Goal: Obtain resource: Download file/media

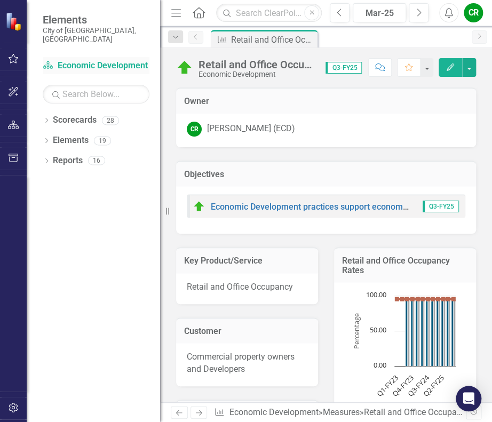
click at [77, 62] on link "Scorecard Economic Development" at bounding box center [96, 66] width 107 height 12
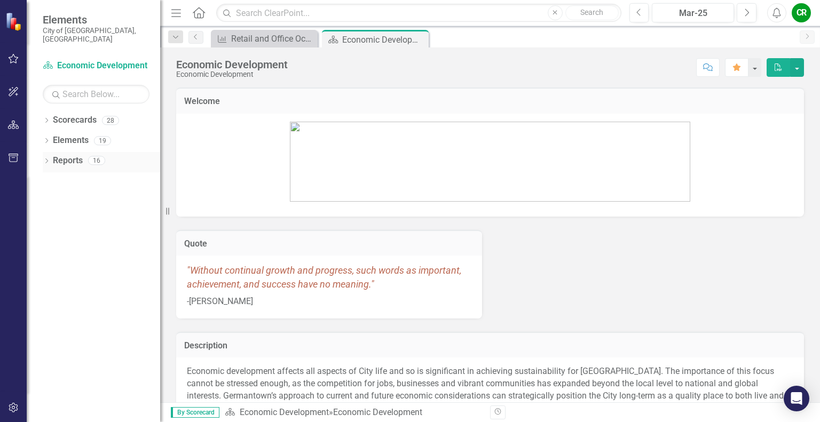
click at [44, 159] on icon "Dropdown" at bounding box center [46, 162] width 7 height 6
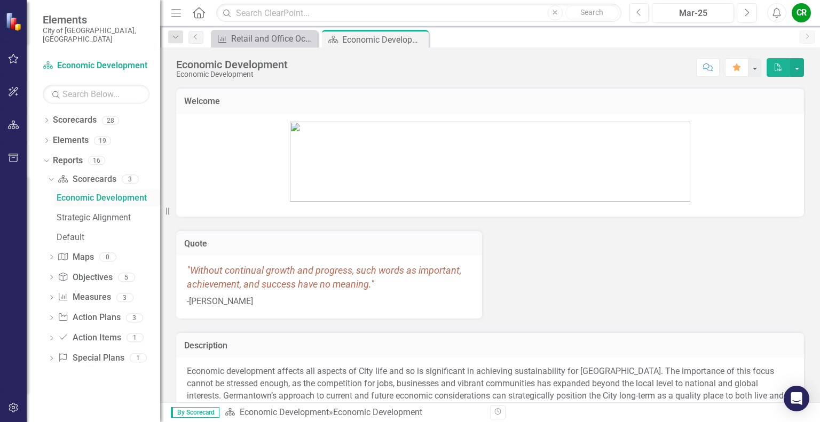
click at [107, 193] on div "Economic Development" at bounding box center [109, 198] width 104 height 10
click at [88, 293] on link "Measure Measures" at bounding box center [84, 297] width 53 height 12
click at [51, 296] on icon "Dropdown" at bounding box center [50, 299] width 7 height 6
click at [80, 253] on div "Measures" at bounding box center [109, 258] width 104 height 10
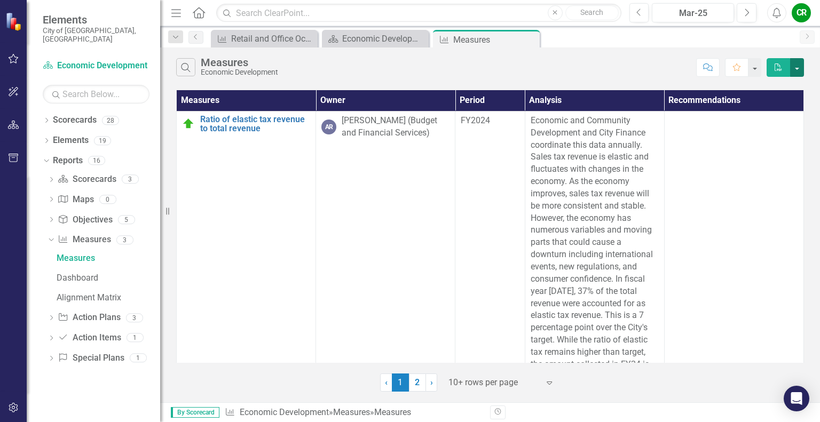
click at [491, 63] on button "button" at bounding box center [797, 67] width 14 height 19
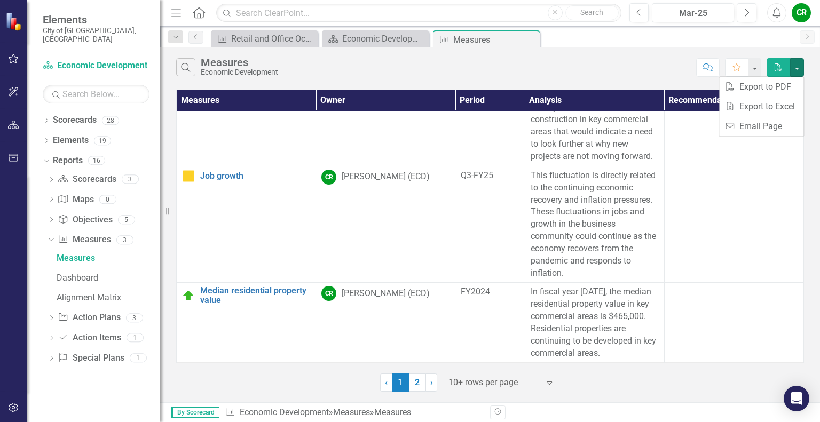
scroll to position [1763, 0]
click at [416, 378] on link "2" at bounding box center [417, 382] width 17 height 18
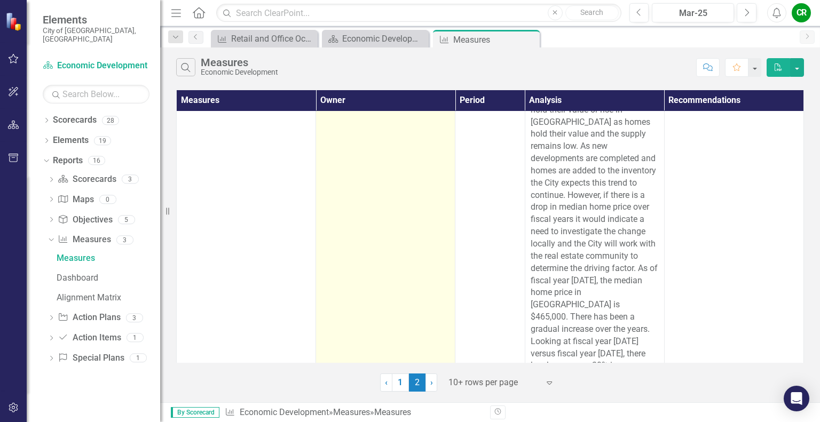
scroll to position [0, 0]
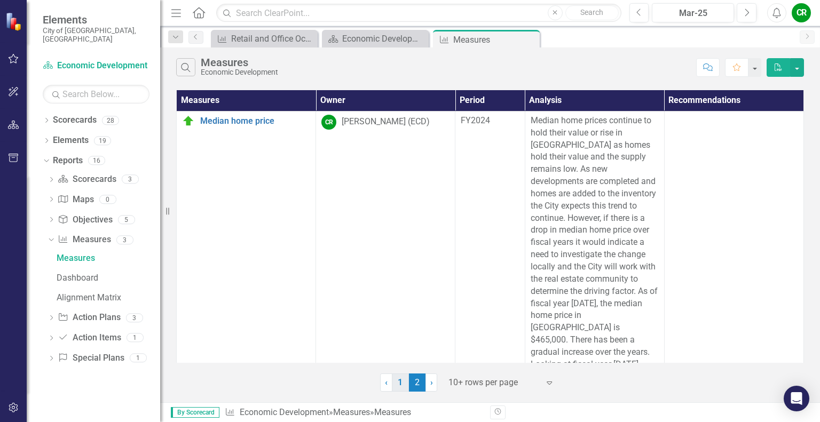
click at [404, 377] on link "1" at bounding box center [400, 382] width 17 height 18
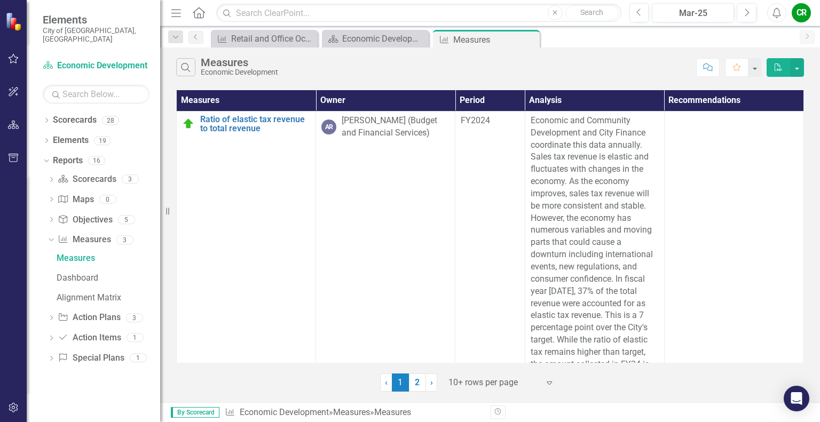
click at [491, 100] on th "Recommendations" at bounding box center [733, 100] width 139 height 21
click at [491, 73] on button "button" at bounding box center [797, 67] width 14 height 19
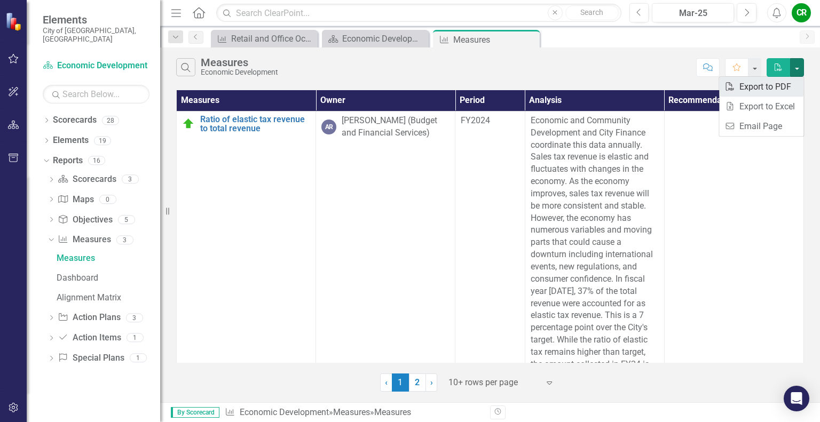
click at [491, 86] on link "PDF Export to PDF" at bounding box center [761, 87] width 84 height 20
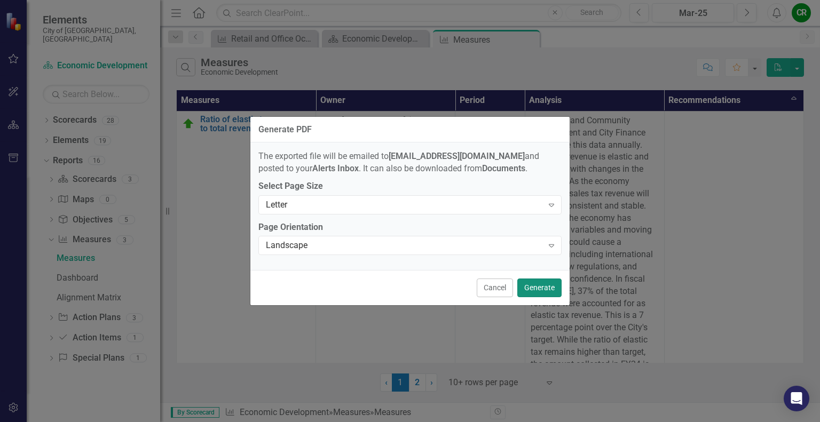
click at [491, 285] on button "Generate" at bounding box center [539, 288] width 44 height 19
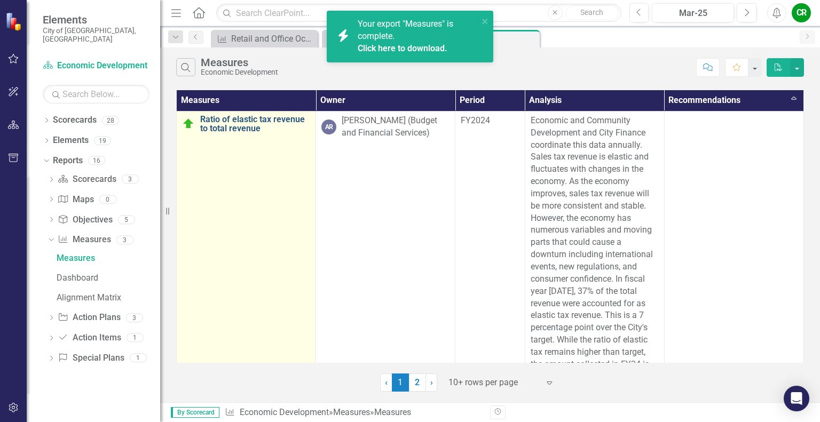
click at [237, 125] on link "Ratio of elastic tax revenue to total revenue" at bounding box center [255, 124] width 110 height 19
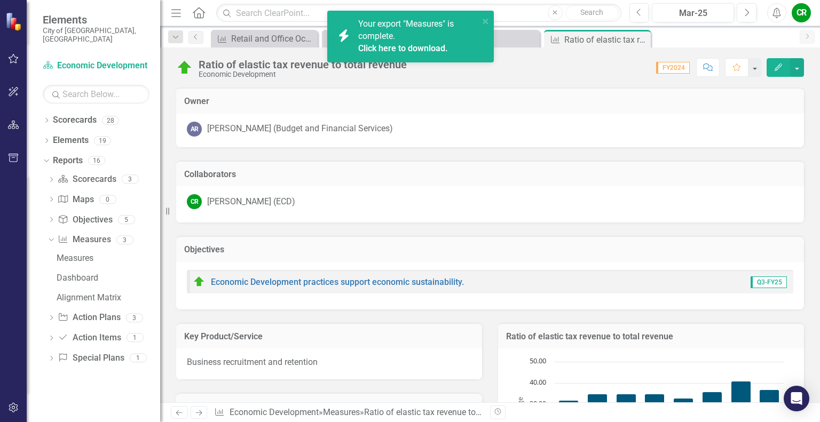
click at [479, 20] on div "icon.bolt Your export "Measures" is complete. Click here to download." at bounding box center [406, 36] width 150 height 43
click at [486, 20] on icon "close" at bounding box center [484, 21] width 5 height 5
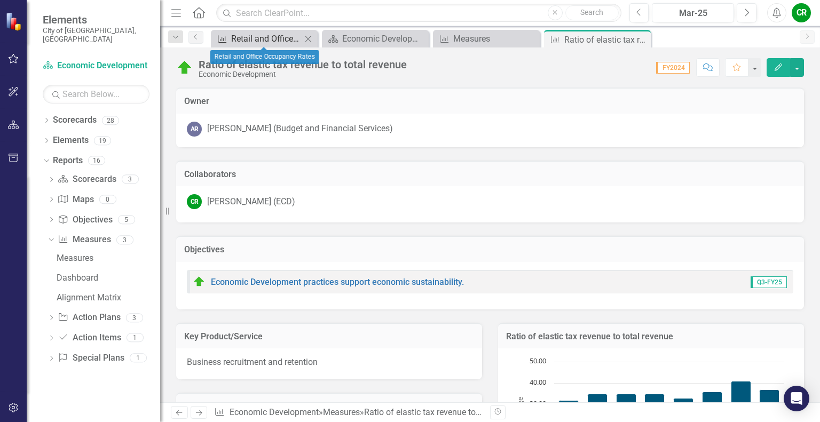
click at [266, 38] on div "Retail and Office Occupancy Rates" at bounding box center [266, 38] width 70 height 13
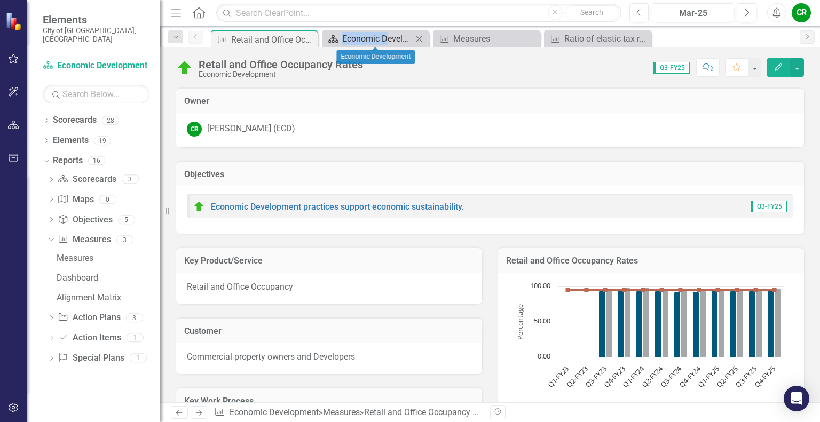
drag, startPoint x: 288, startPoint y: 40, endPoint x: 383, endPoint y: 43, distance: 95.6
click at [383, 43] on div "Measure Retail and Office Occupancy Rates Pin Close Scorecard Economic Developm…" at bounding box center [501, 38] width 585 height 17
click at [310, 41] on icon "Close" at bounding box center [307, 39] width 11 height 9
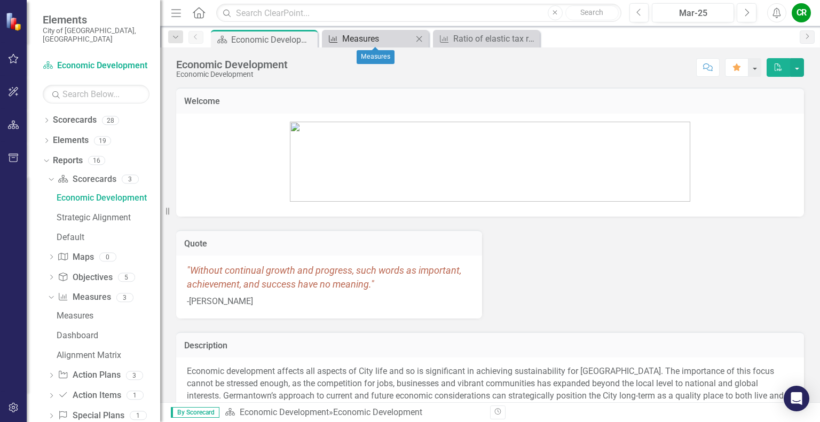
click at [382, 40] on div "Measures" at bounding box center [377, 38] width 70 height 13
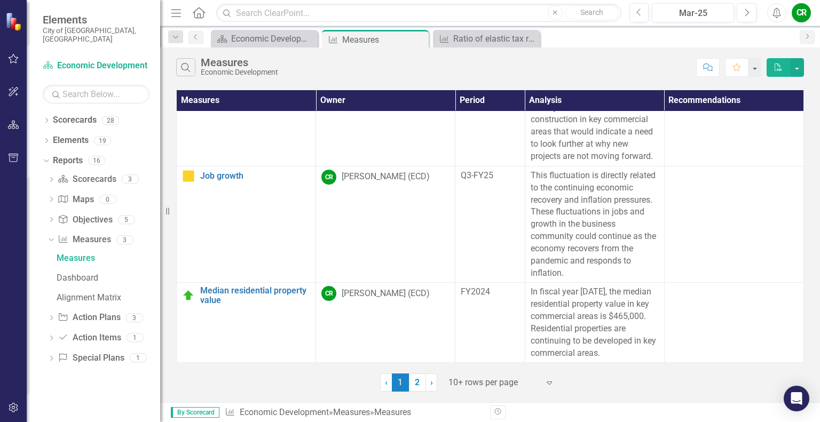
scroll to position [1763, 0]
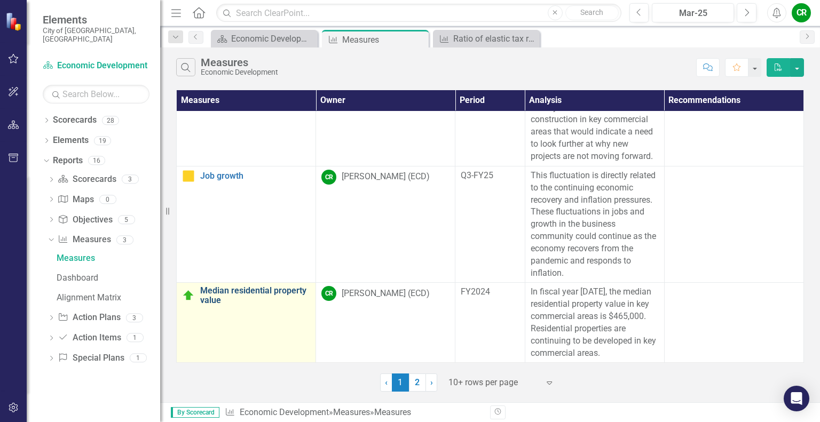
click at [262, 293] on link "Median residential property value" at bounding box center [255, 295] width 110 height 19
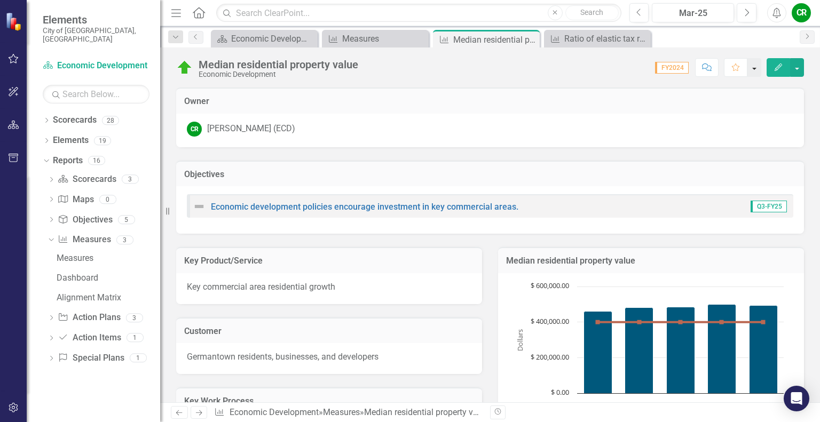
click at [491, 72] on button "button" at bounding box center [754, 67] width 14 height 19
click at [51, 133] on div "Dropdown Elements 19" at bounding box center [101, 142] width 117 height 20
click at [3, 60] on button "button" at bounding box center [14, 59] width 24 height 22
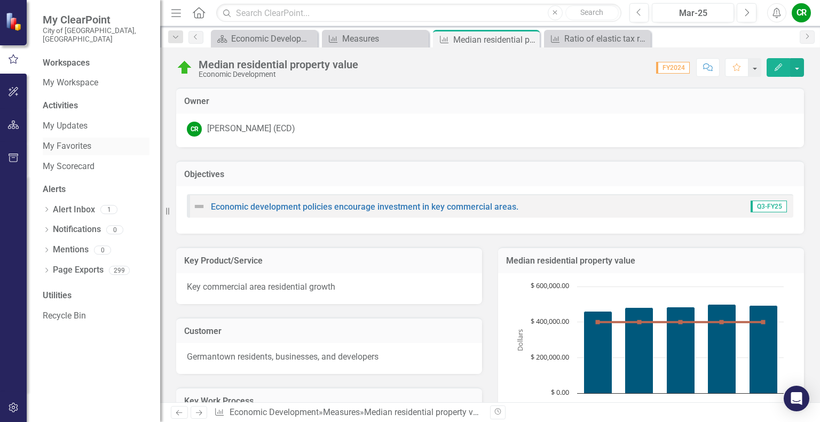
click at [74, 140] on link "My Favorites" at bounding box center [96, 146] width 107 height 12
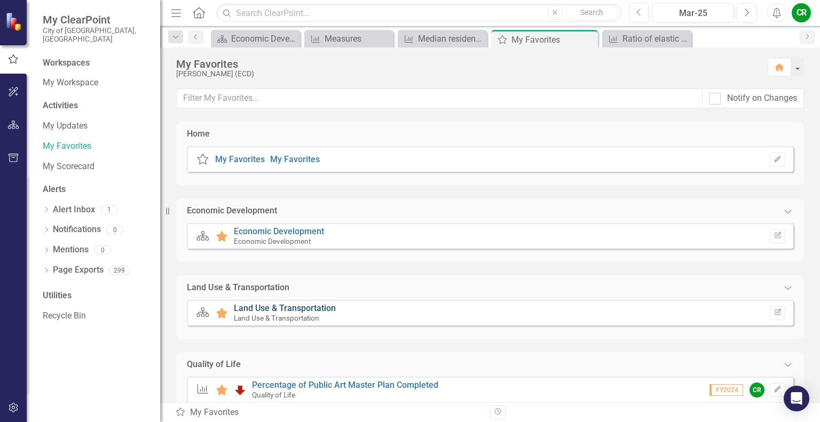
click at [286, 305] on link "Land Use & Transportation" at bounding box center [285, 308] width 102 height 10
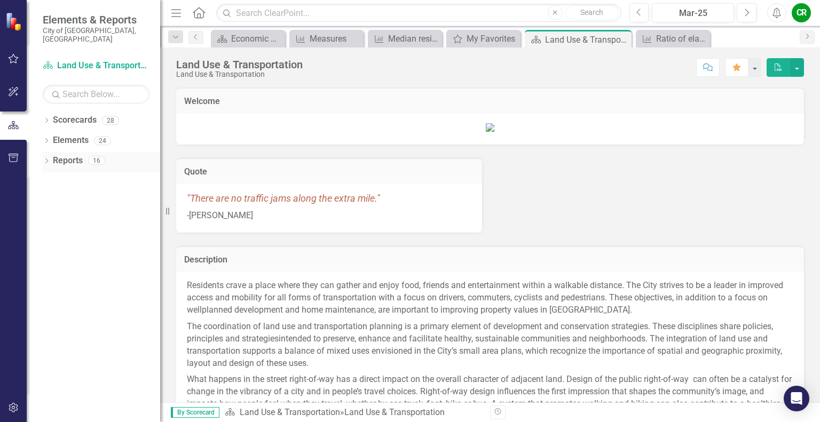
click at [47, 159] on icon "Dropdown" at bounding box center [46, 162] width 7 height 6
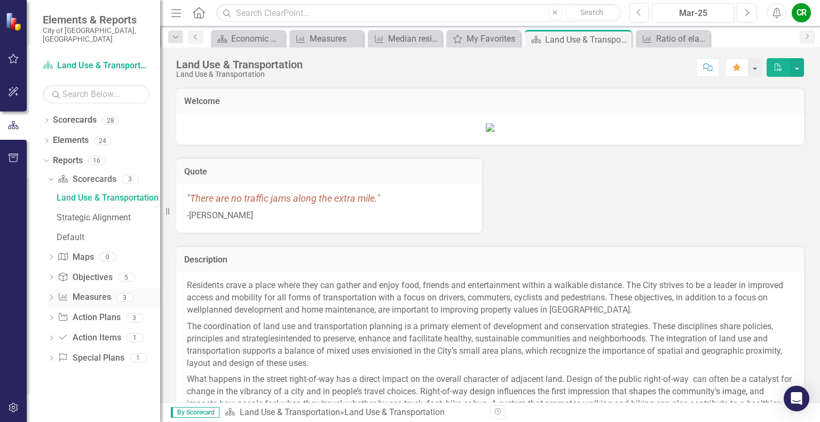
click at [53, 295] on div "Dropdown" at bounding box center [50, 299] width 7 height 9
click at [75, 253] on div "Measures" at bounding box center [109, 258] width 104 height 10
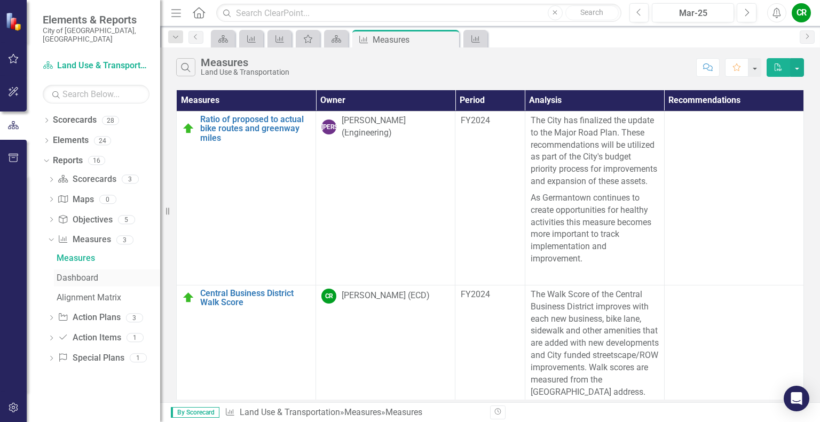
click at [71, 275] on link "Dashboard" at bounding box center [107, 277] width 106 height 17
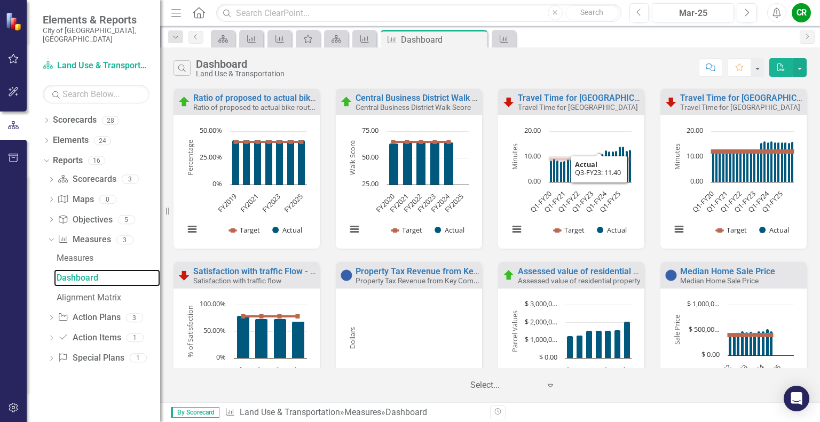
scroll to position [66, 0]
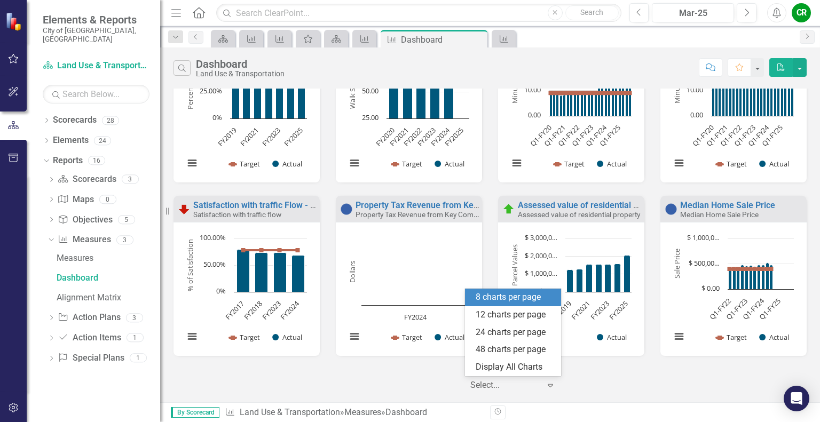
click at [491, 386] on icon "Expand" at bounding box center [550, 385] width 11 height 9
click at [491, 386] on div "‹ Previous 1 (current) › Next 5 results available. Use Up and Down to choose op…" at bounding box center [489, 385] width 643 height 18
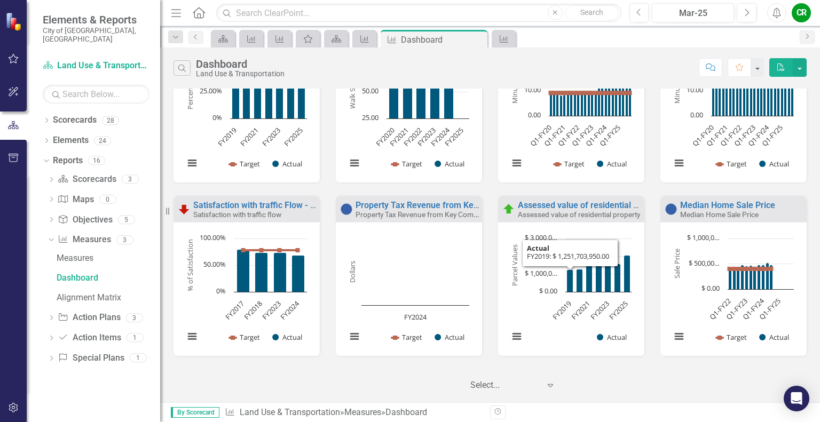
scroll to position [0, 0]
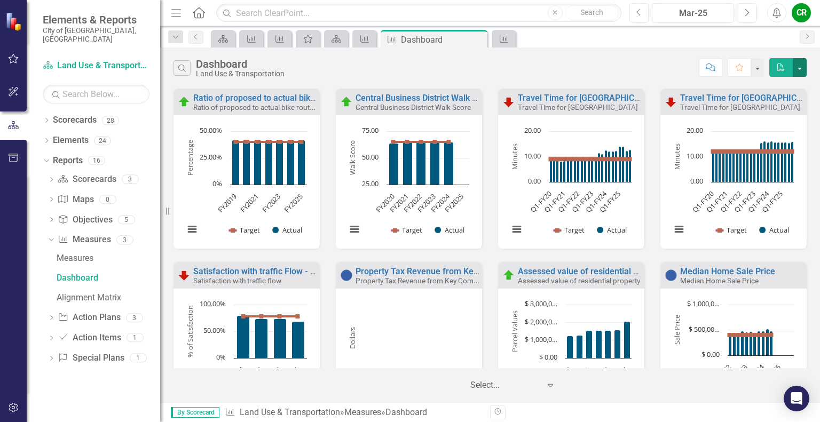
click at [491, 66] on button "button" at bounding box center [799, 67] width 14 height 19
drag, startPoint x: 759, startPoint y: 84, endPoint x: 652, endPoint y: 72, distance: 107.9
click at [491, 72] on div "Search Dashboard Land Use & Transportation Comment Favorite PDF" at bounding box center [489, 68] width 633 height 20
click at [491, 67] on icon "PDF" at bounding box center [781, 66] width 10 height 7
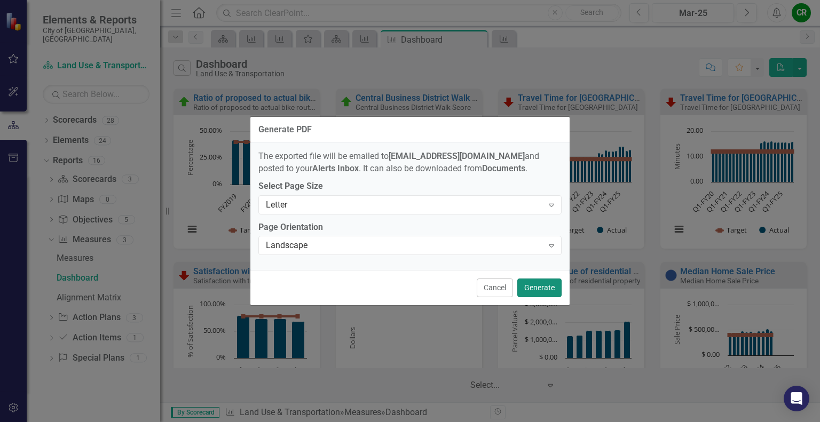
click at [491, 291] on button "Generate" at bounding box center [539, 288] width 44 height 19
